Goal: Transaction & Acquisition: Purchase product/service

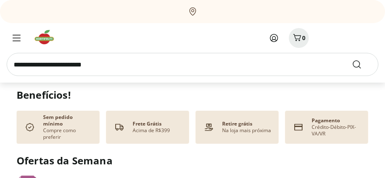
scroll to position [248, 0]
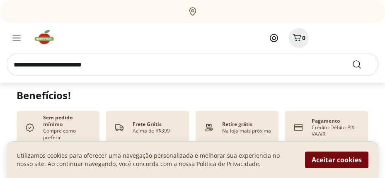
click at [343, 157] on button "Aceitar cookies" at bounding box center [336, 160] width 63 height 17
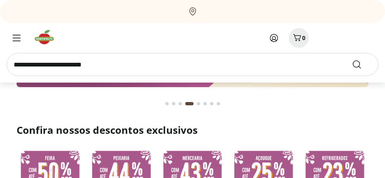
scroll to position [0, 0]
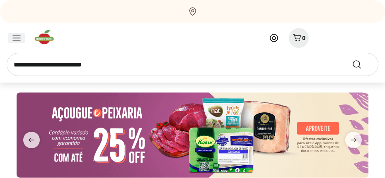
click at [17, 36] on icon "Menu" at bounding box center [16, 38] width 8 height 7
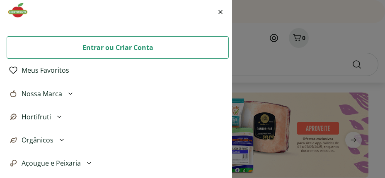
click at [60, 115] on icon at bounding box center [59, 117] width 10 height 10
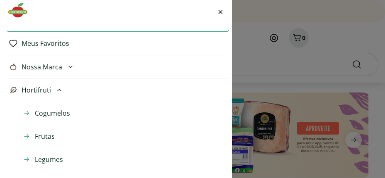
scroll to position [41, 0]
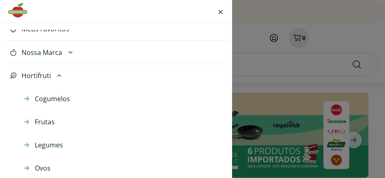
click at [47, 145] on span "Legumes" at bounding box center [49, 145] width 28 height 10
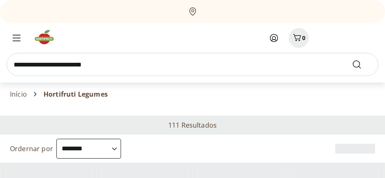
select select "**********"
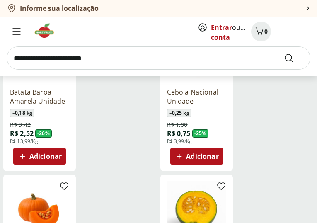
scroll to position [166, 0]
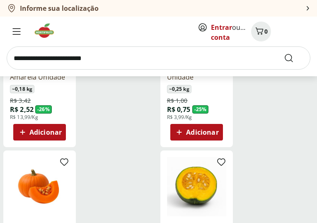
click at [39, 135] on span "Adicionar" at bounding box center [45, 132] width 32 height 7
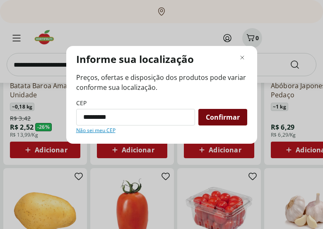
type input "*********"
click at [223, 114] on span "Confirmar" at bounding box center [223, 117] width 34 height 7
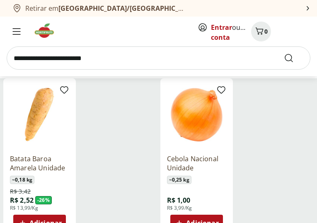
scroll to position [124, 0]
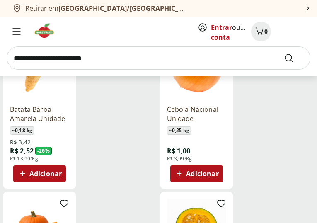
click at [45, 177] on span "Adicionar" at bounding box center [45, 173] width 32 height 7
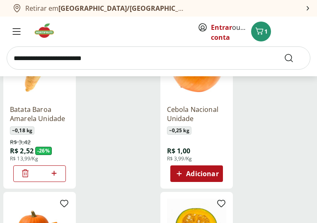
click at [59, 178] on icon at bounding box center [54, 173] width 10 height 10
type input "*"
click at [186, 177] on span "Adicionar" at bounding box center [202, 173] width 32 height 7
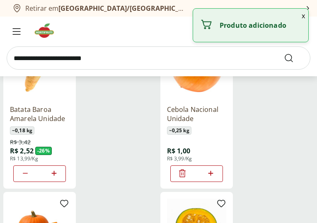
scroll to position [124, 31]
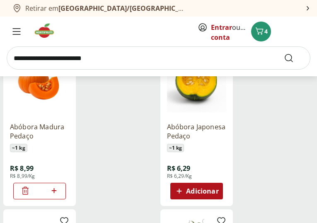
scroll to position [290, 0]
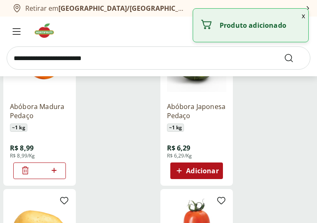
type input "*"
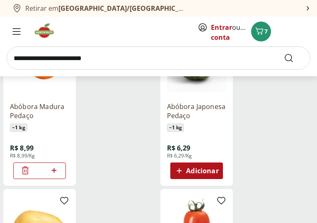
scroll to position [290, 31]
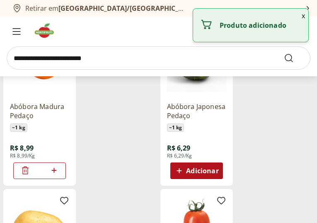
type input "*"
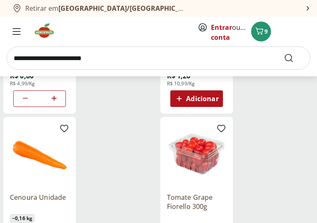
scroll to position [538, 31]
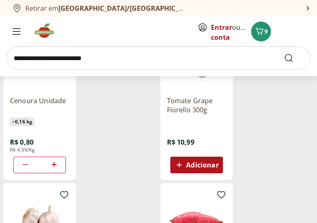
scroll to position [621, 0]
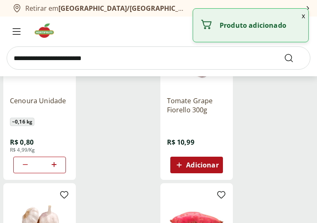
type input "*"
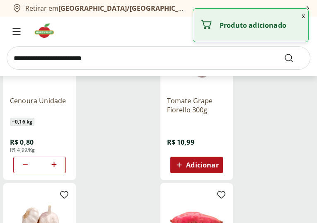
type input "*"
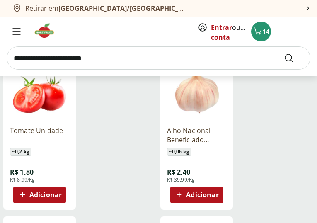
scroll to position [911, 0]
